Goal: Check status: Check status

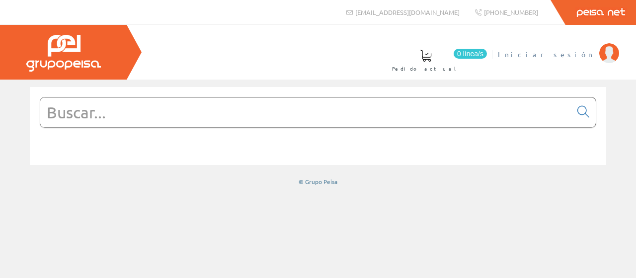
click at [576, 55] on span "Iniciar sesión" at bounding box center [546, 54] width 96 height 10
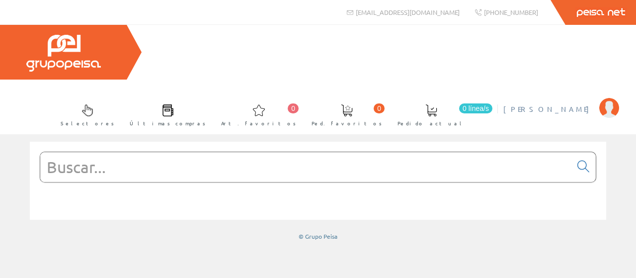
click at [560, 104] on span "[PERSON_NAME]" at bounding box center [548, 109] width 91 height 10
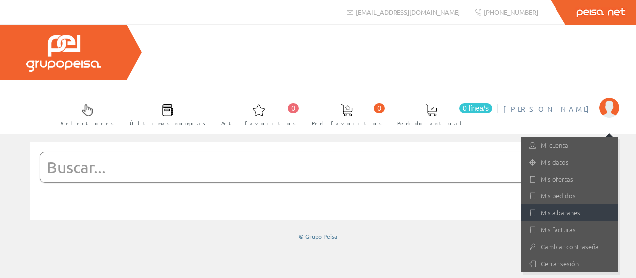
click at [562, 204] on link "Mis albaranes" at bounding box center [569, 212] width 97 height 17
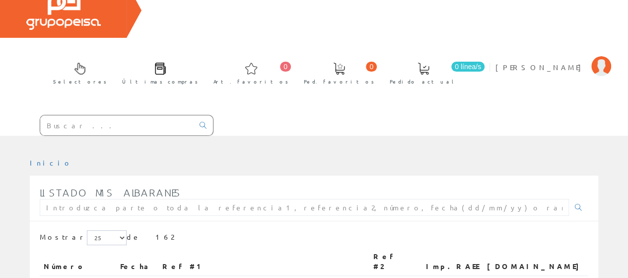
scroll to position [99, 0]
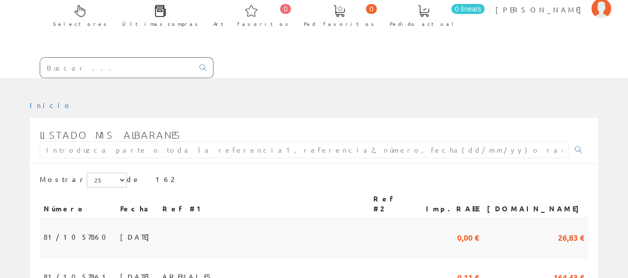
click at [120, 228] on span "12/08/2025" at bounding box center [137, 236] width 34 height 17
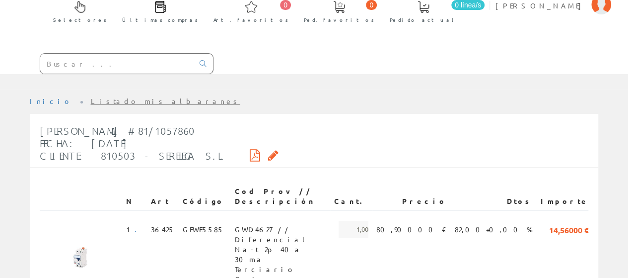
scroll to position [99, 0]
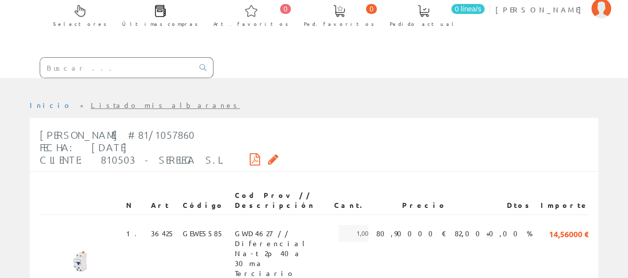
click at [250, 155] on icon at bounding box center [255, 158] width 10 height 7
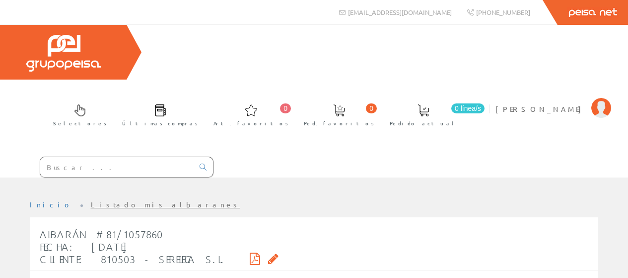
scroll to position [99, 0]
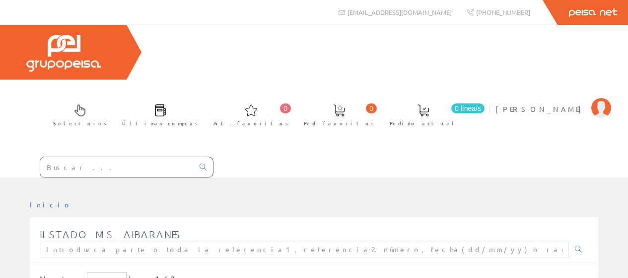
scroll to position [99, 0]
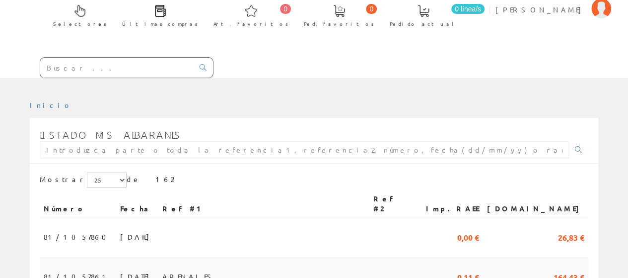
click at [200, 268] on span "ARENALES" at bounding box center [189, 276] width 54 height 17
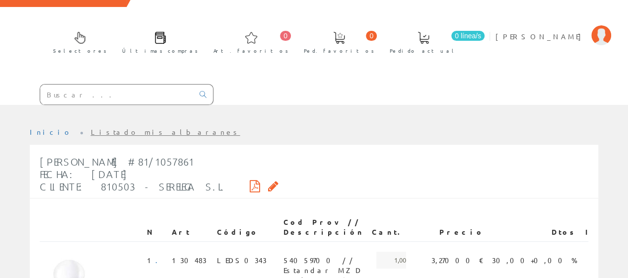
scroll to position [50, 0]
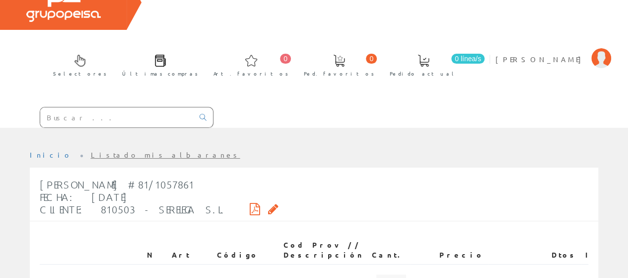
click at [250, 205] on icon at bounding box center [255, 208] width 10 height 7
